Goal: Use online tool/utility: Utilize a website feature to perform a specific function

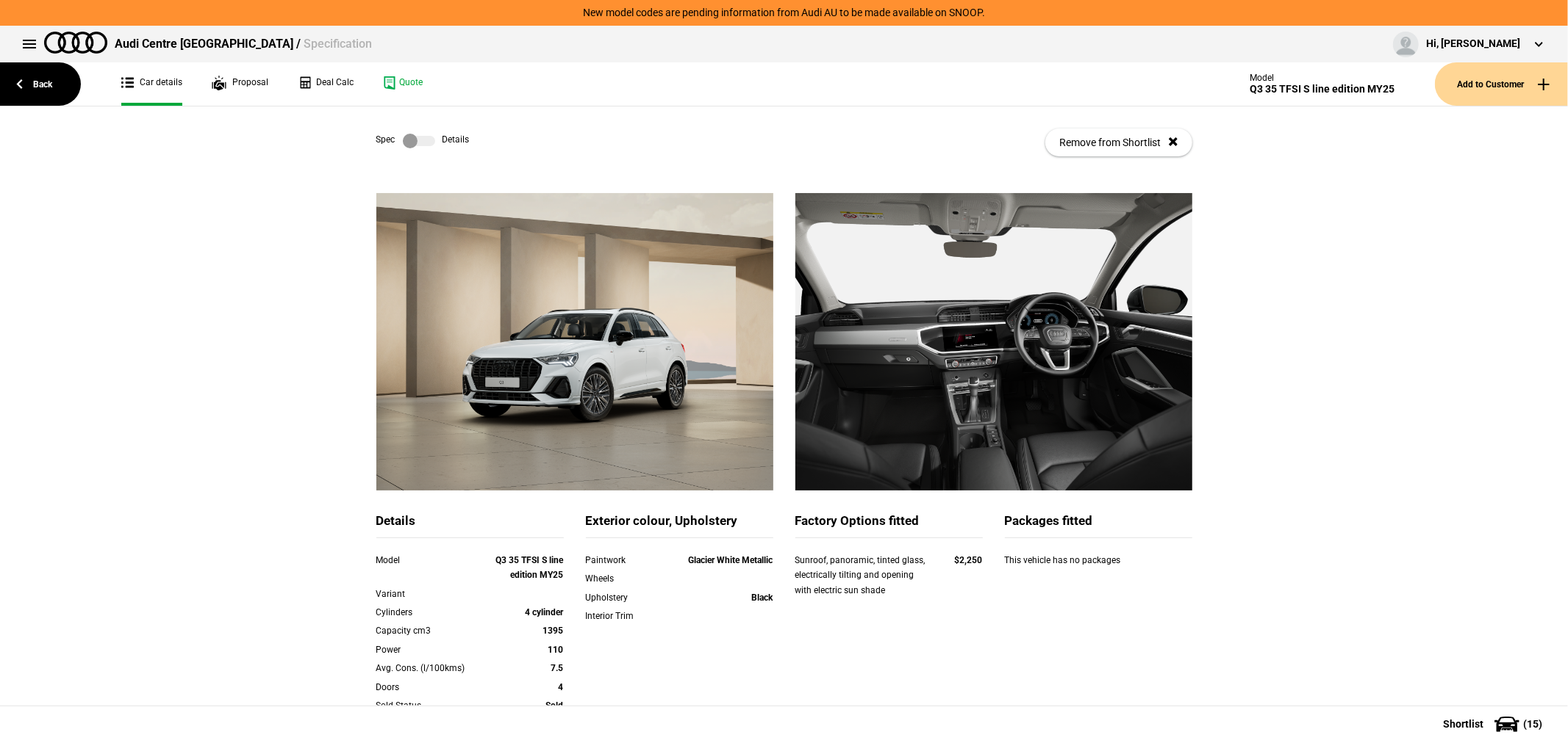
click at [35, 91] on link "Back" at bounding box center [41, 84] width 81 height 43
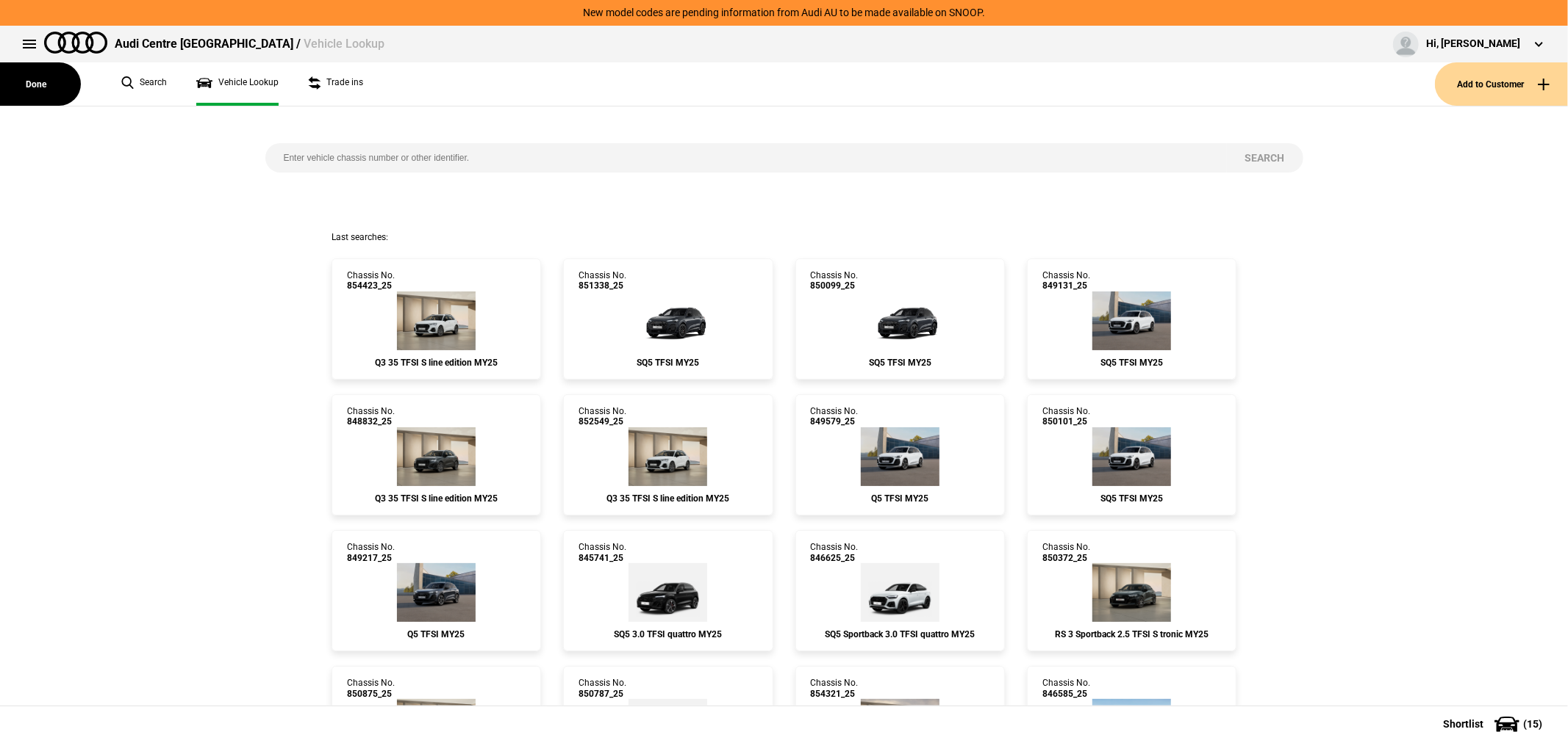
click at [486, 152] on input "search" at bounding box center [746, 158] width 962 height 29
paste input "856575"
type input "856575"
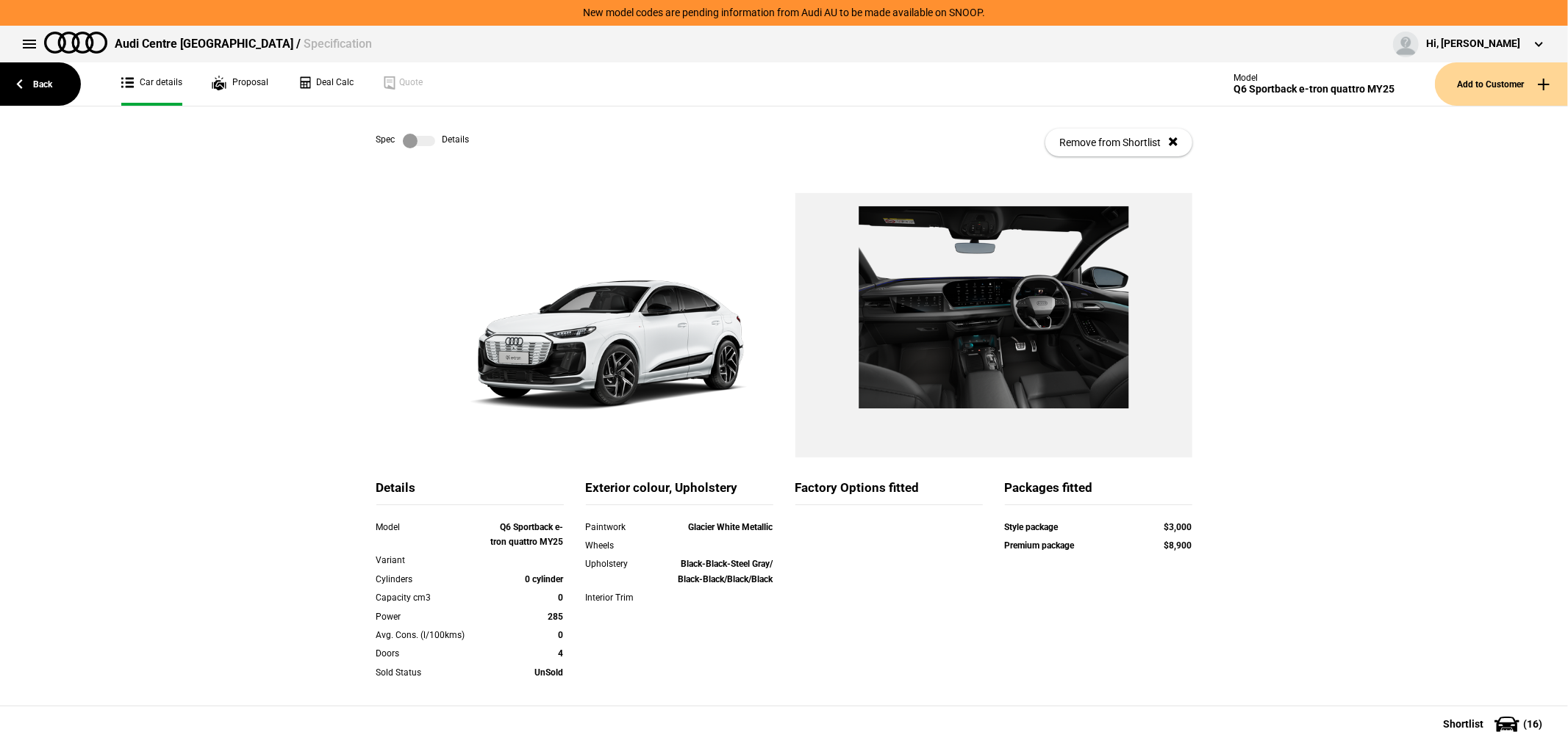
click at [410, 136] on label at bounding box center [419, 141] width 32 height 15
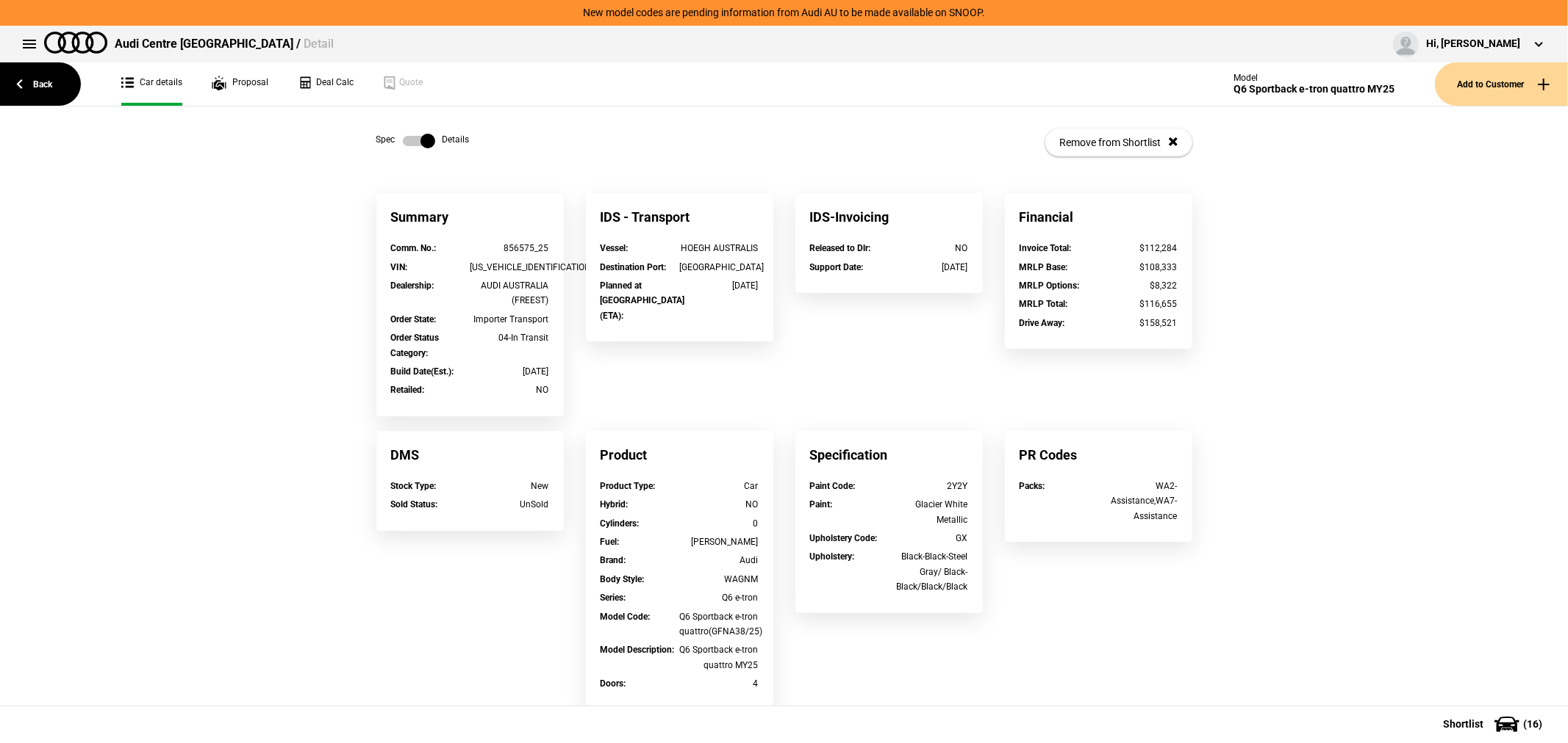
click at [410, 136] on label at bounding box center [419, 141] width 32 height 15
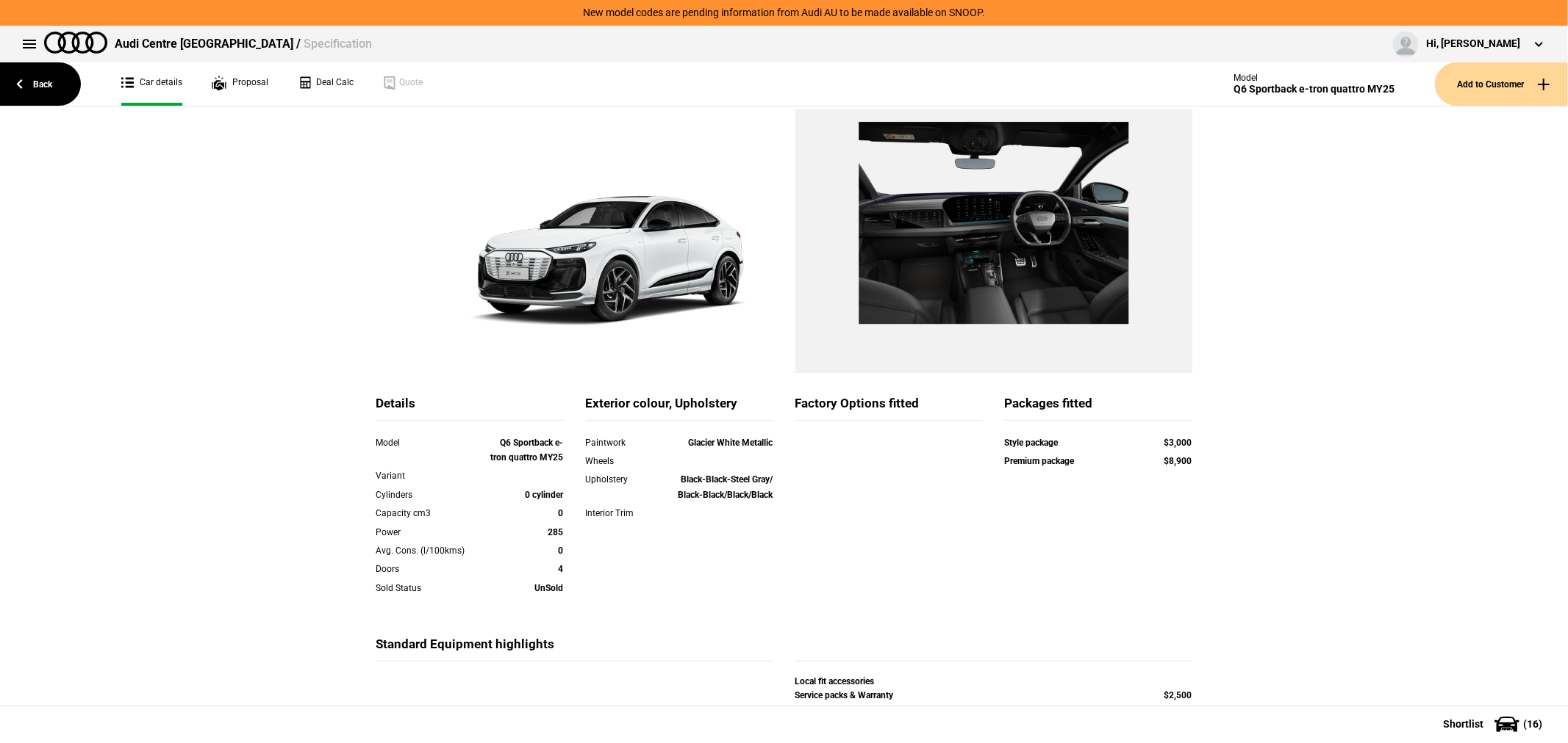
scroll to position [205, 0]
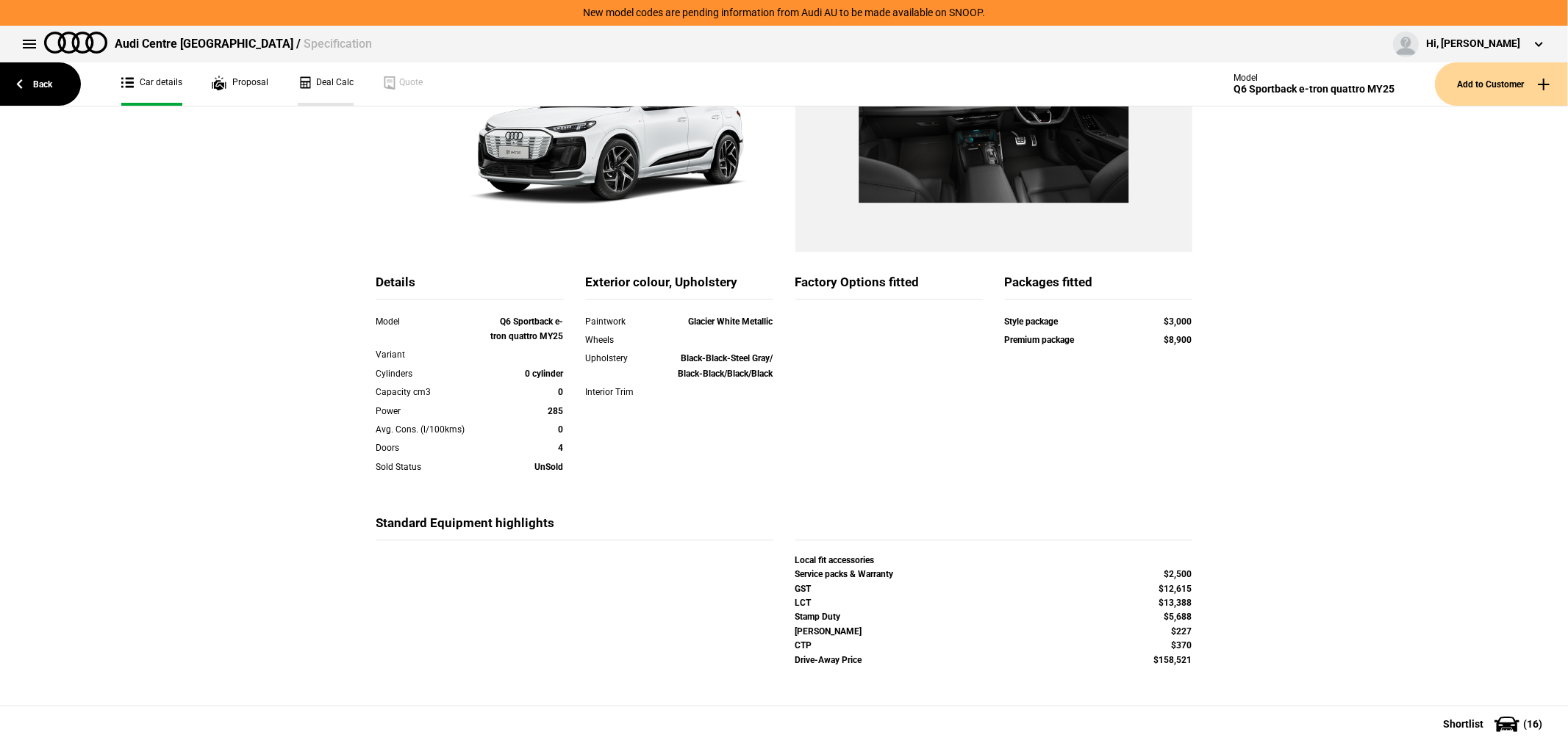
click at [329, 75] on link "Deal Calc" at bounding box center [326, 84] width 56 height 43
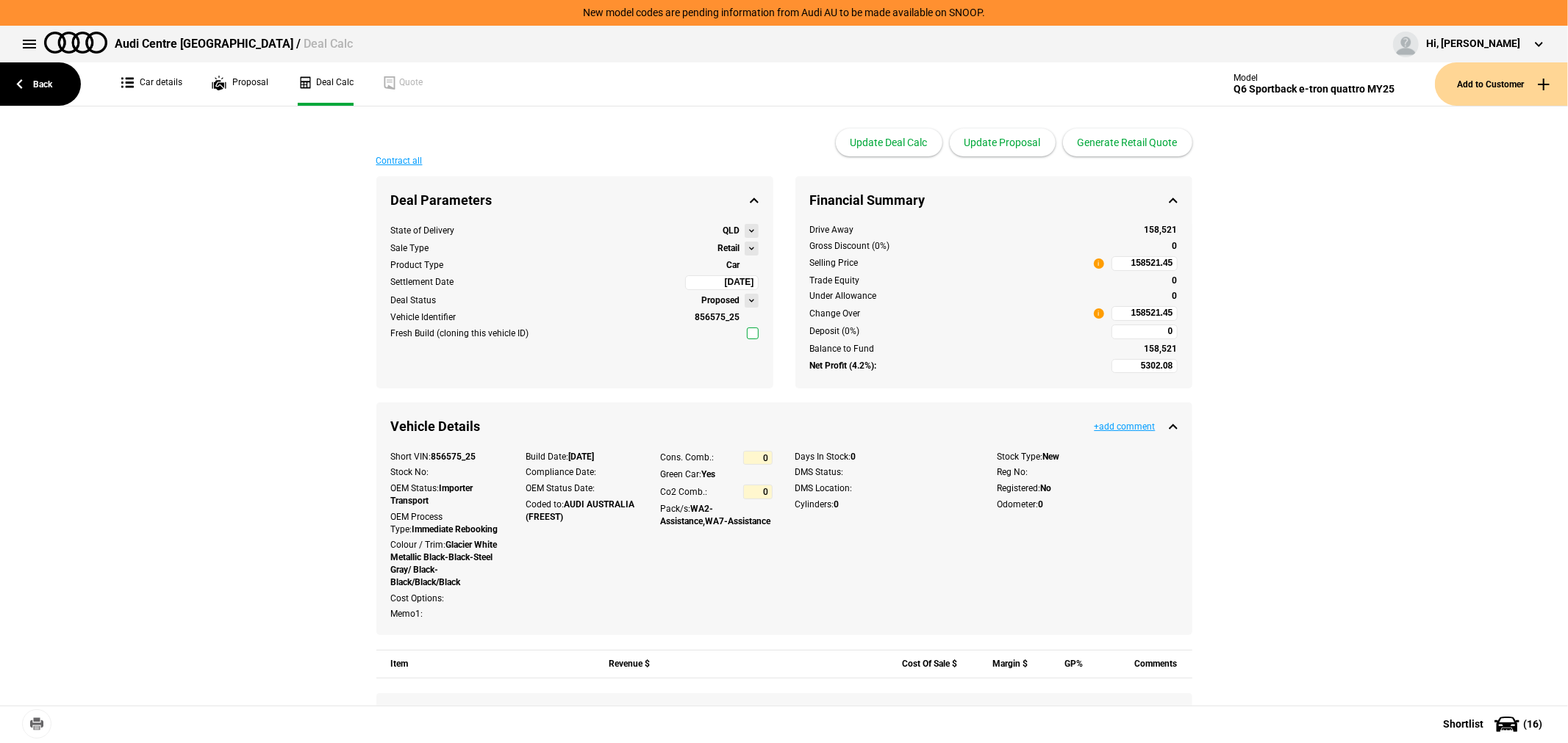
click at [1122, 263] on input "158521.45" at bounding box center [1144, 264] width 66 height 15
type input "143406"
type input "-5268.16"
type input "143406"
click at [1010, 141] on button "Update Proposal" at bounding box center [1003, 143] width 106 height 28
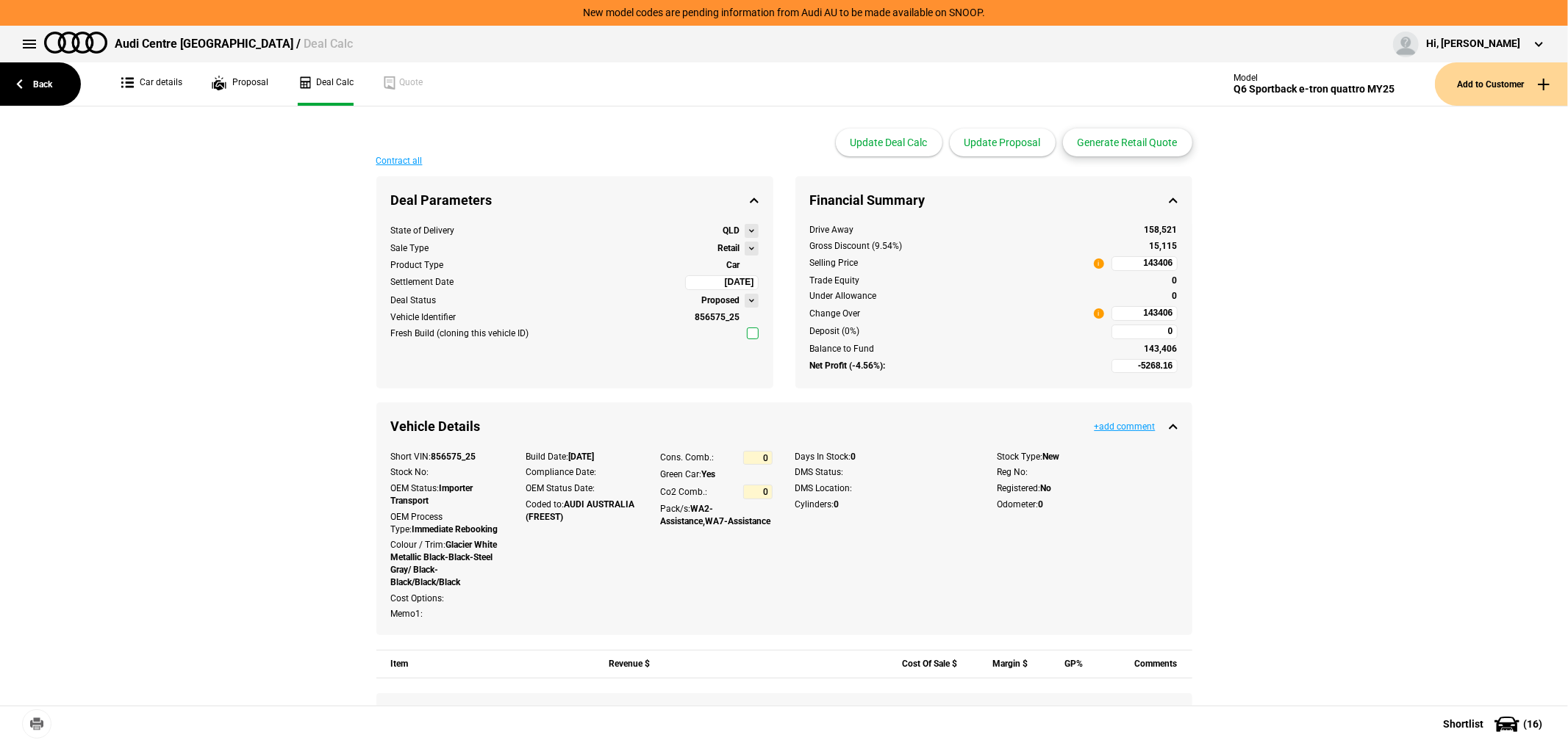
click at [1130, 144] on button "Generate Retail Quote" at bounding box center [1127, 143] width 130 height 28
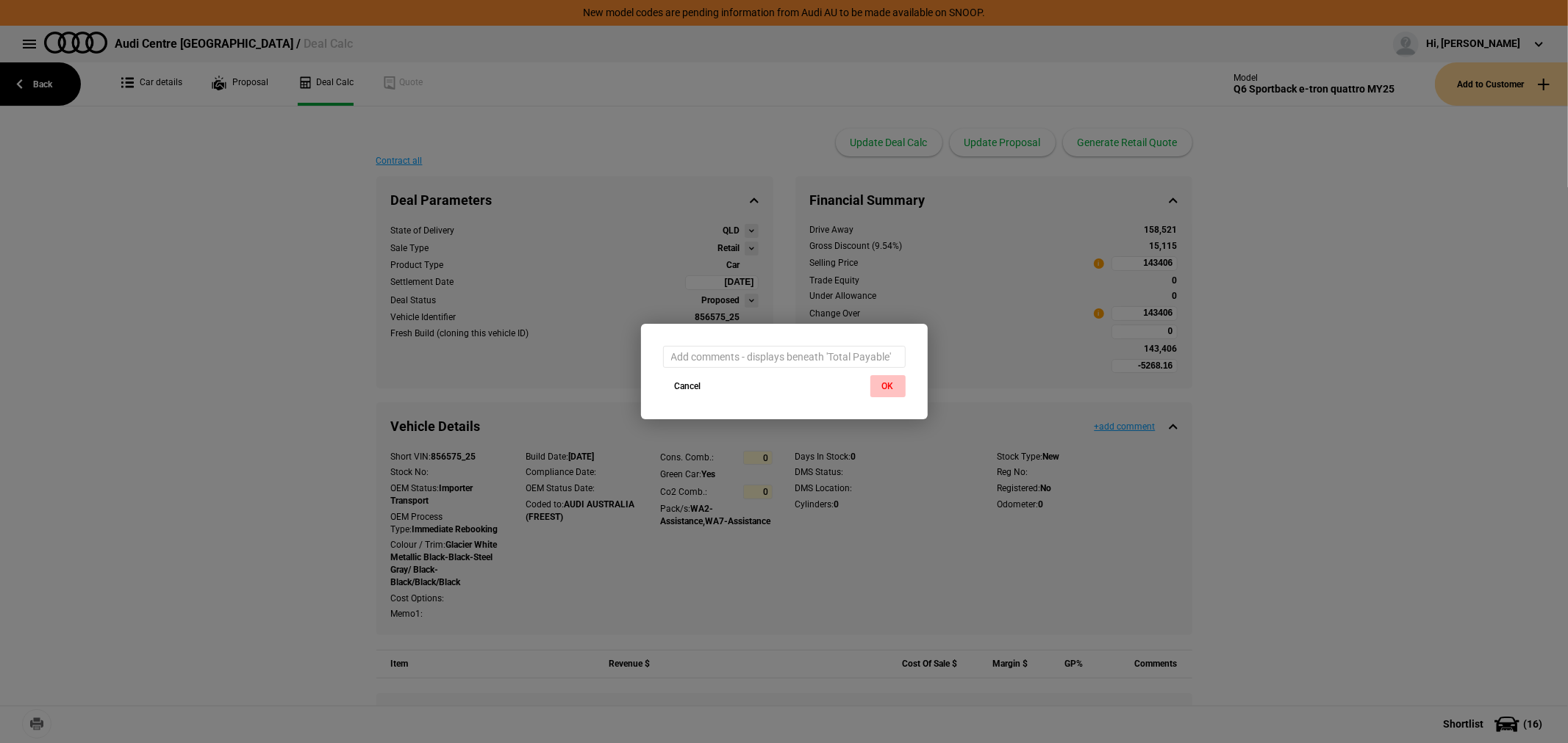
click at [890, 377] on button "OK" at bounding box center [888, 387] width 35 height 22
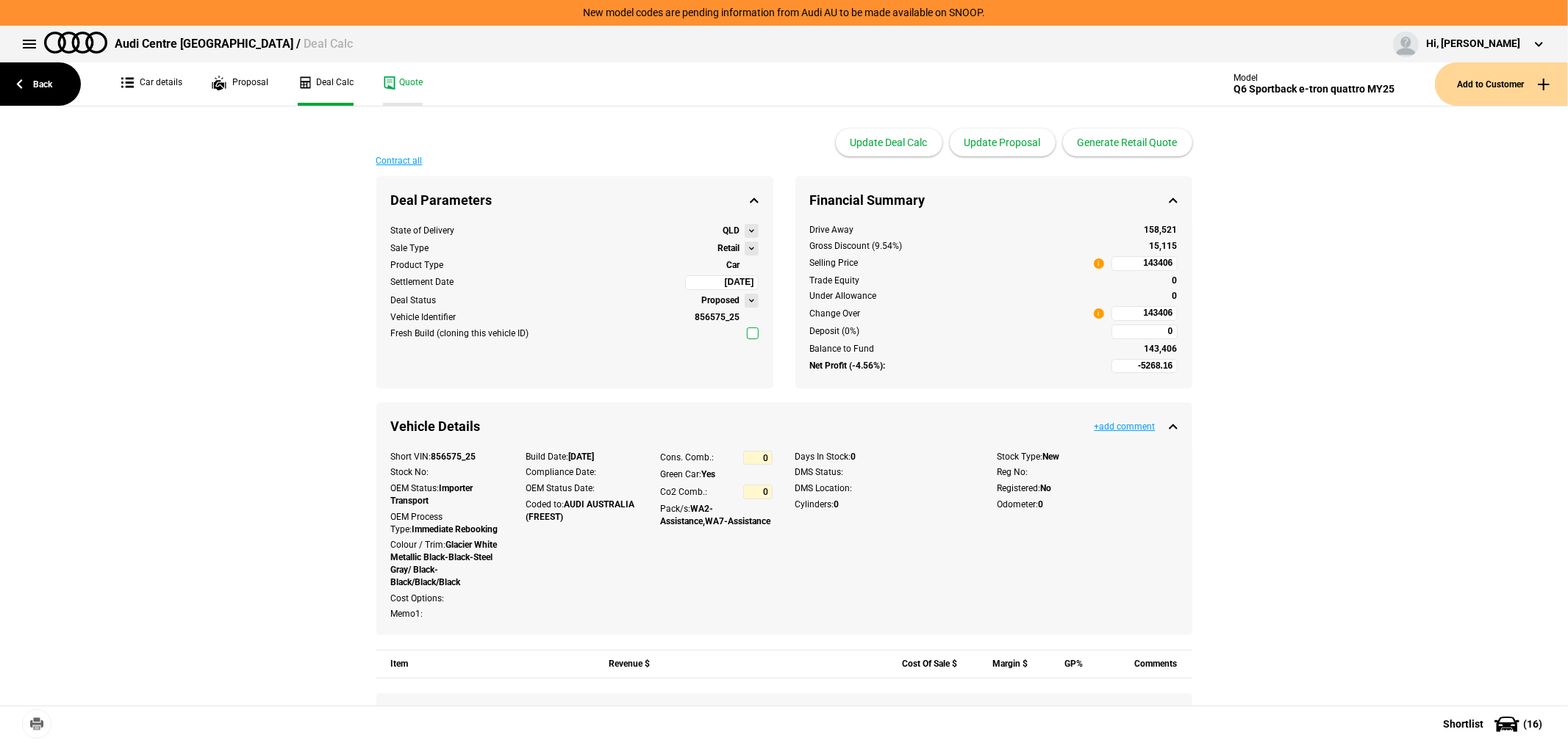
click at [390, 75] on link "Quote" at bounding box center [403, 84] width 40 height 43
